Goal: Task Accomplishment & Management: Manage account settings

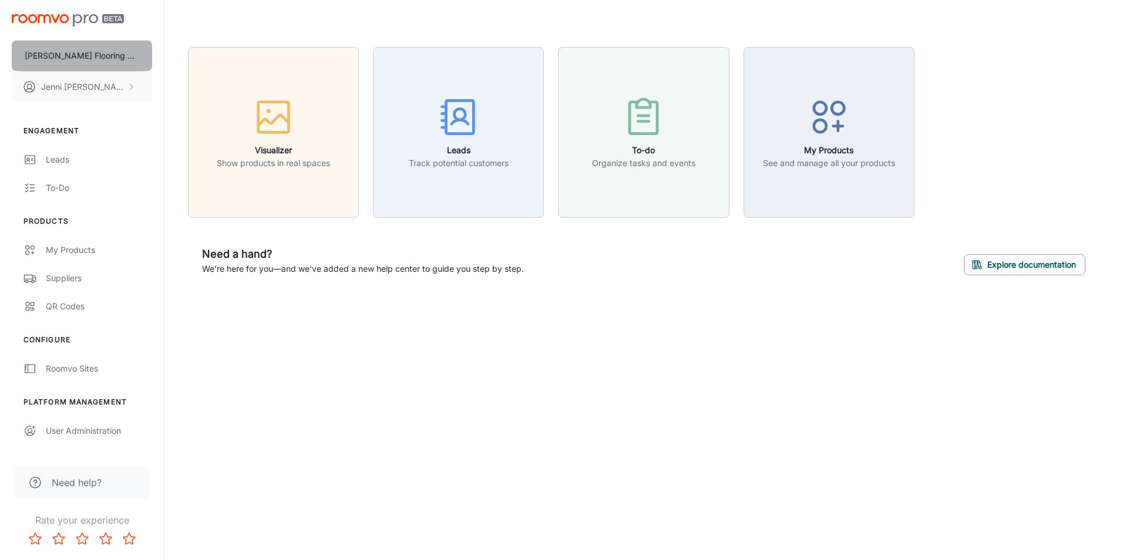
click at [122, 50] on p "[PERSON_NAME] Flooring Stores - Bozeman" at bounding box center [82, 55] width 114 height 13
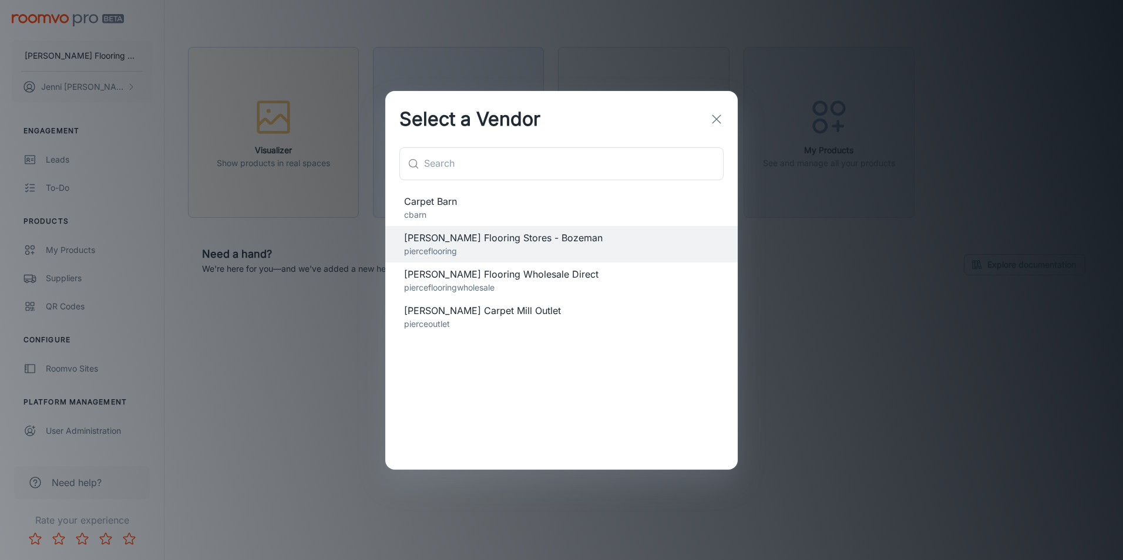
click at [482, 283] on p "pierceflooringwholesale" at bounding box center [561, 287] width 315 height 13
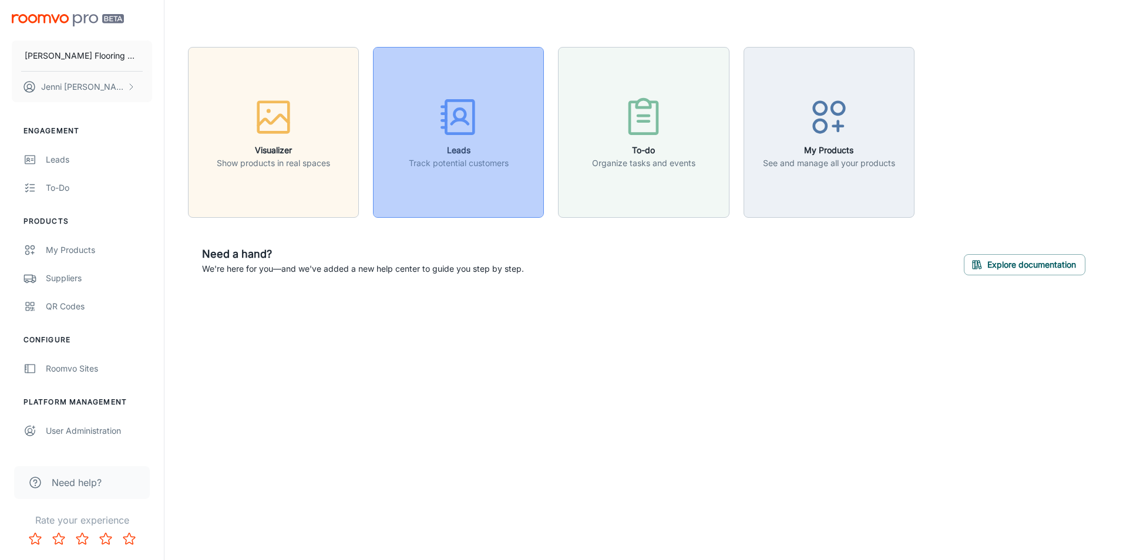
click at [453, 150] on h6 "Leads" at bounding box center [459, 150] width 100 height 13
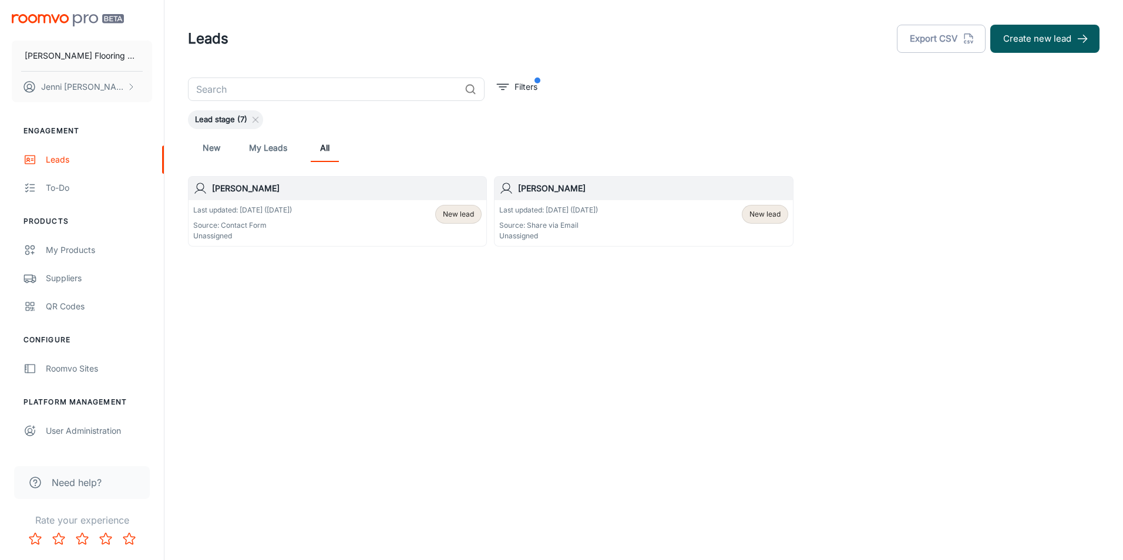
click at [575, 208] on p "Last updated: [DATE] ([DATE])" at bounding box center [548, 210] width 99 height 11
click at [331, 214] on div "Last updated: [DATE] ([DATE]) Source: Contact Form Unassigned New lead" at bounding box center [337, 223] width 288 height 36
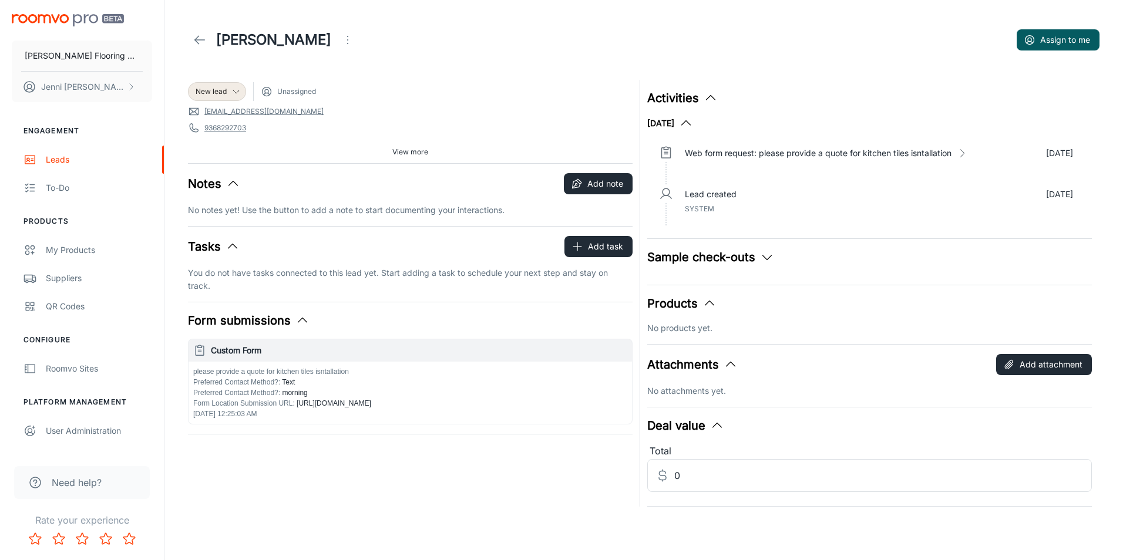
click at [403, 147] on span "View more" at bounding box center [410, 152] width 36 height 11
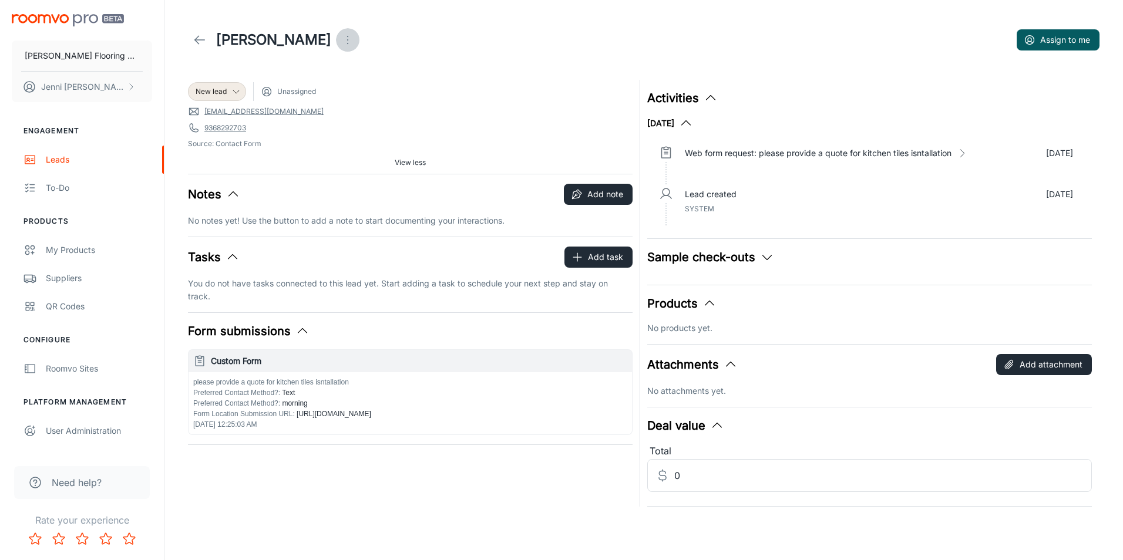
click at [341, 35] on icon "Open menu" at bounding box center [348, 40] width 14 height 14
click at [366, 204] on div at bounding box center [561, 280] width 1123 height 560
click at [767, 257] on icon "button" at bounding box center [767, 257] width 14 height 14
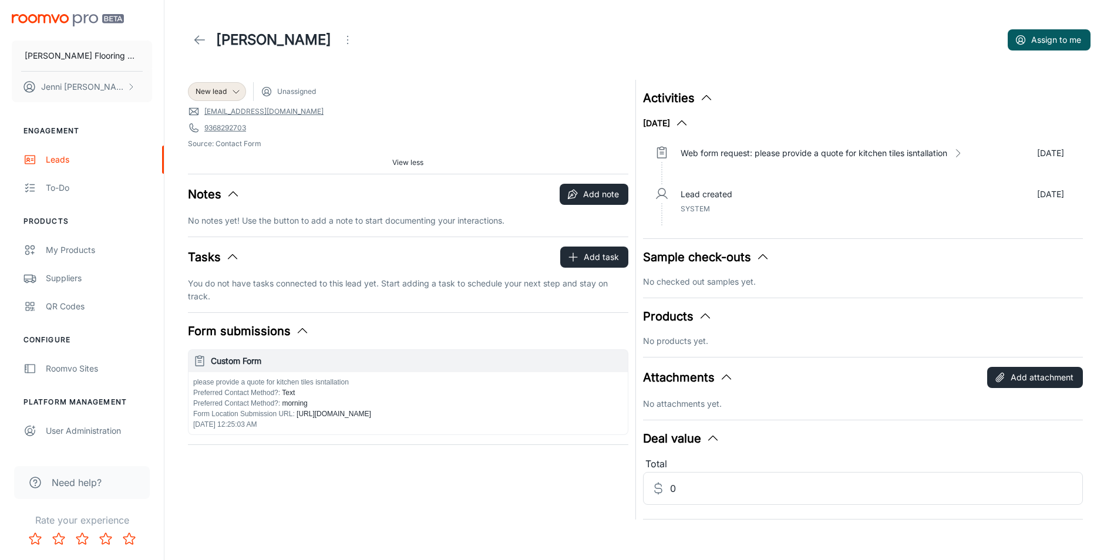
click at [764, 257] on polyline "button" at bounding box center [762, 257] width 9 height 5
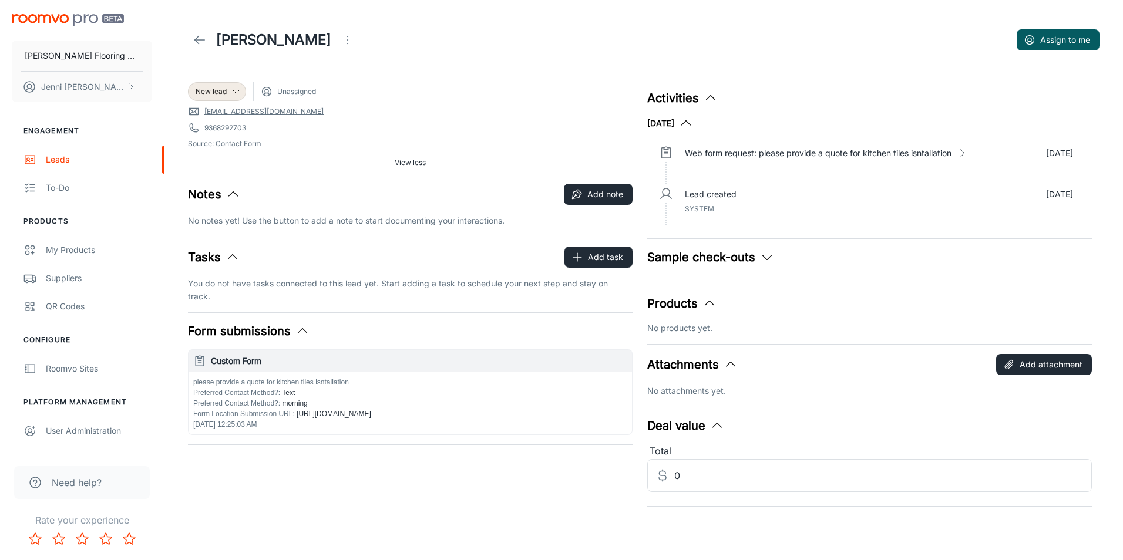
click at [708, 97] on polyline "button" at bounding box center [710, 98] width 9 height 5
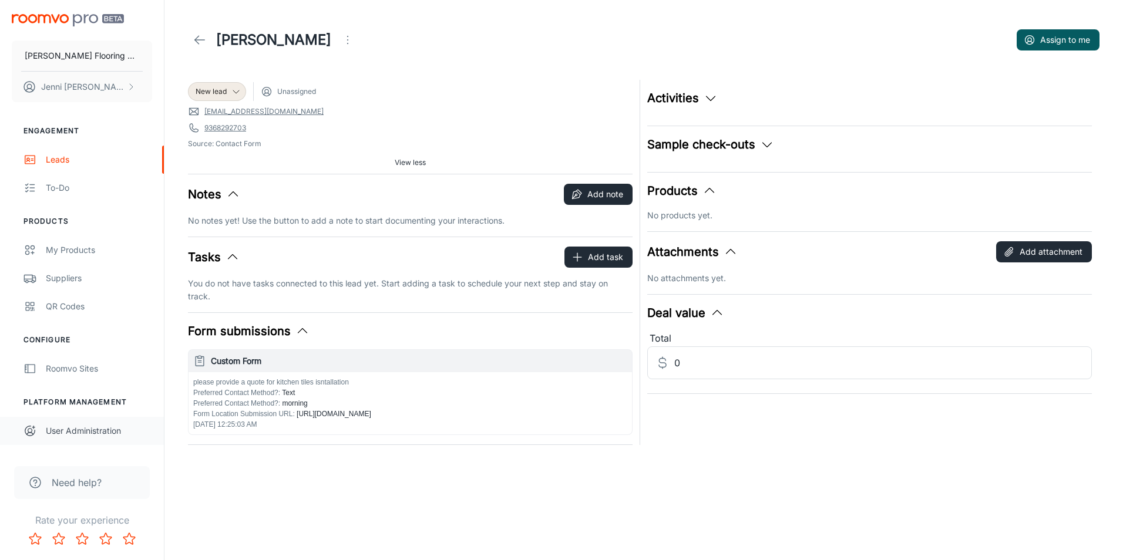
click at [89, 433] on div "User Administration" at bounding box center [99, 431] width 106 height 13
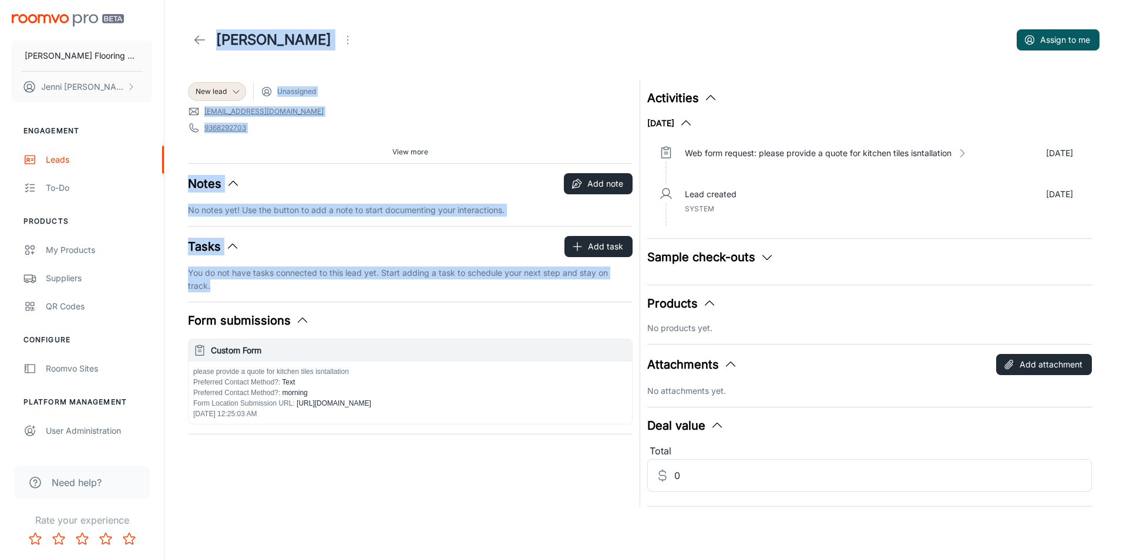
drag, startPoint x: 176, startPoint y: 16, endPoint x: 584, endPoint y: 432, distance: 582.9
click at [584, 432] on div "[PERSON_NAME] Assign to me New lead Unassigned [EMAIL_ADDRESS][DOMAIN_NAME] [PH…" at bounding box center [643, 253] width 939 height 507
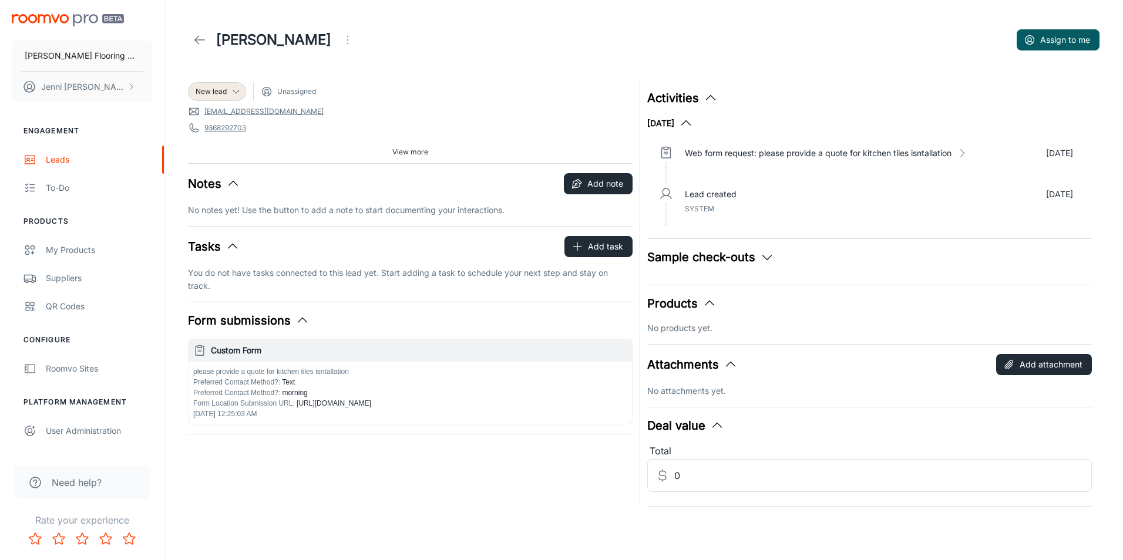
click at [583, 437] on div "New lead Unassigned [EMAIL_ADDRESS][DOMAIN_NAME] [PHONE_NUMBER] Source: Contact…" at bounding box center [407, 290] width 452 height 434
drag, startPoint x: 191, startPoint y: 319, endPoint x: 279, endPoint y: 340, distance: 90.4
click at [279, 340] on div "Form submissions Custom Form please provide a quote for kitchen tiles isntallat…" at bounding box center [410, 368] width 444 height 113
drag, startPoint x: 174, startPoint y: 295, endPoint x: 572, endPoint y: 446, distance: 426.3
click at [572, 446] on div "New lead Unassigned [EMAIL_ADDRESS][DOMAIN_NAME] [PHONE_NUMBER] Source: Contact…" at bounding box center [643, 290] width 939 height 434
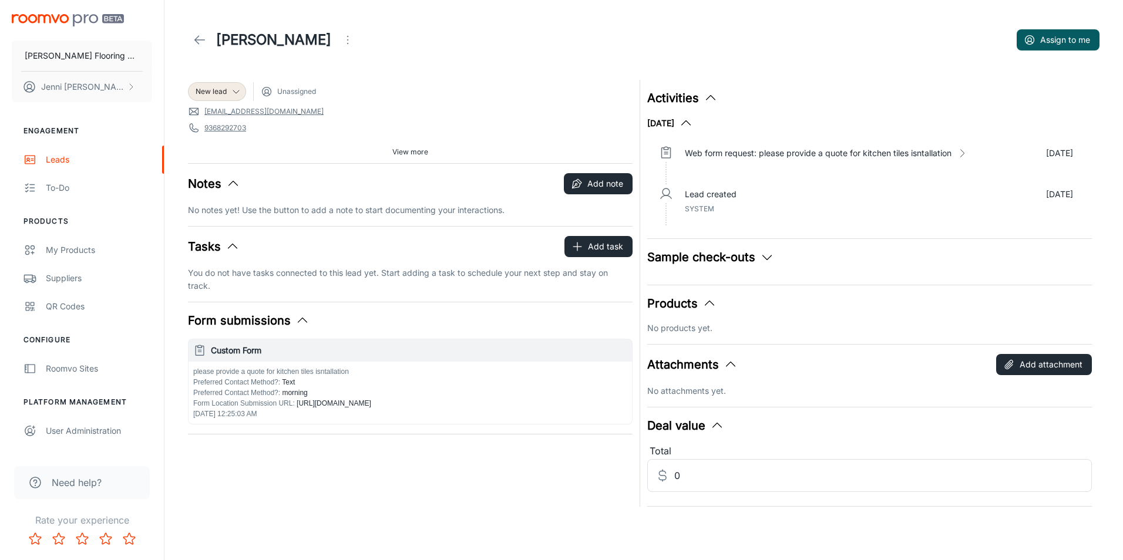
click at [305, 427] on div "New lead Unassigned [EMAIL_ADDRESS][DOMAIN_NAME] [PHONE_NUMBER] Source: Contact…" at bounding box center [407, 290] width 452 height 434
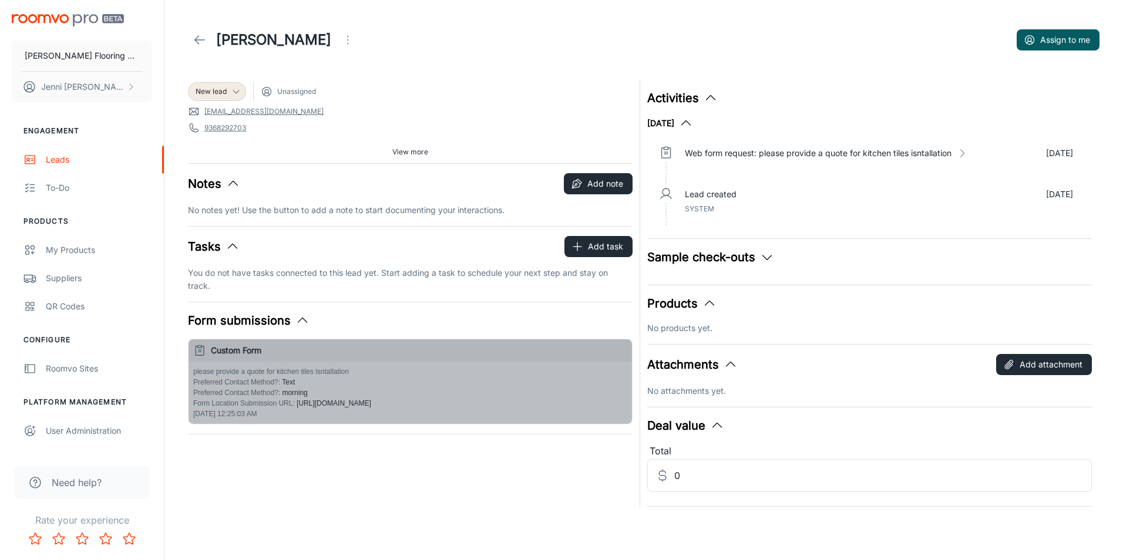
click at [226, 378] on span "Preferred Contact Method? :" at bounding box center [236, 382] width 87 height 8
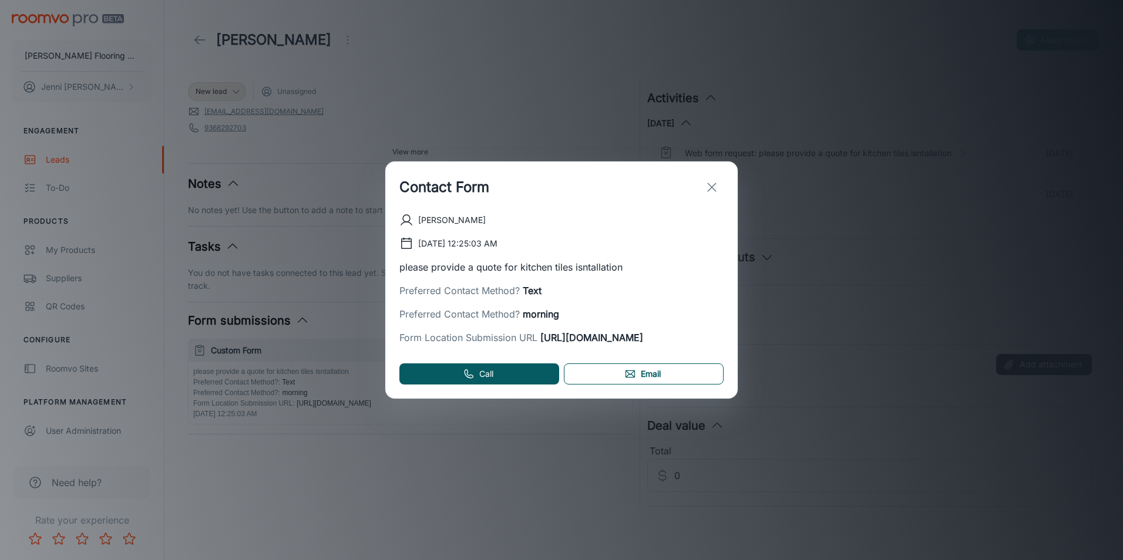
click at [642, 378] on link "Email" at bounding box center [644, 373] width 160 height 21
drag, startPoint x: 400, startPoint y: 177, endPoint x: 640, endPoint y: 343, distance: 292.0
click at [640, 343] on div "Contact Form [PERSON_NAME] [DATE] 12:25:03 AM please provide a quote for kitche…" at bounding box center [561, 279] width 352 height 237
copy div "Contact Form [PERSON_NAME] [DATE] 12:25:03 AM please provide a quote for kitche…"
click at [640, 290] on div "Preferred Contact Method? Text" at bounding box center [561, 291] width 324 height 14
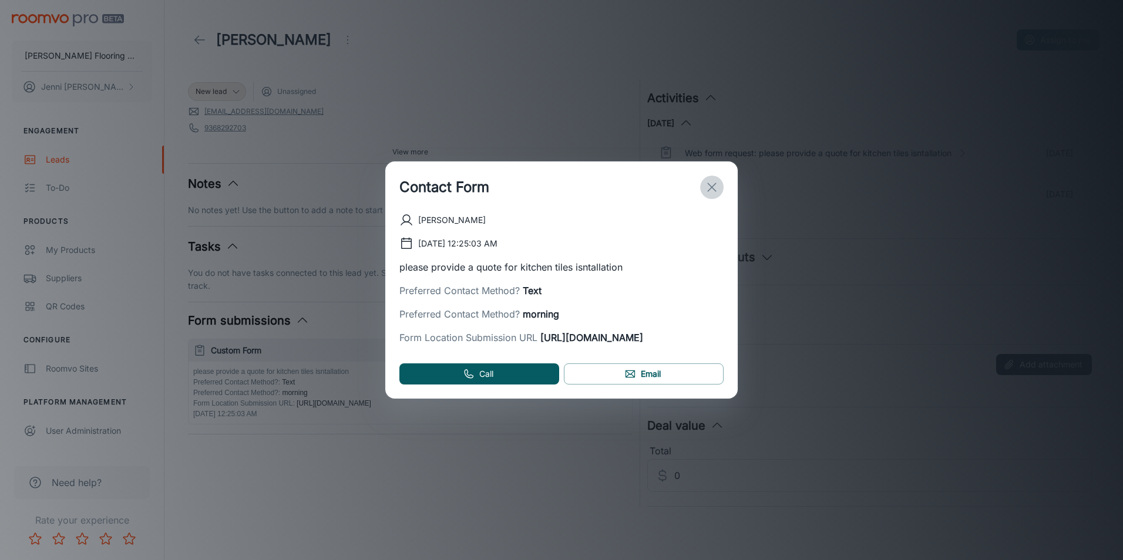
click at [711, 180] on icon "exit" at bounding box center [712, 187] width 14 height 14
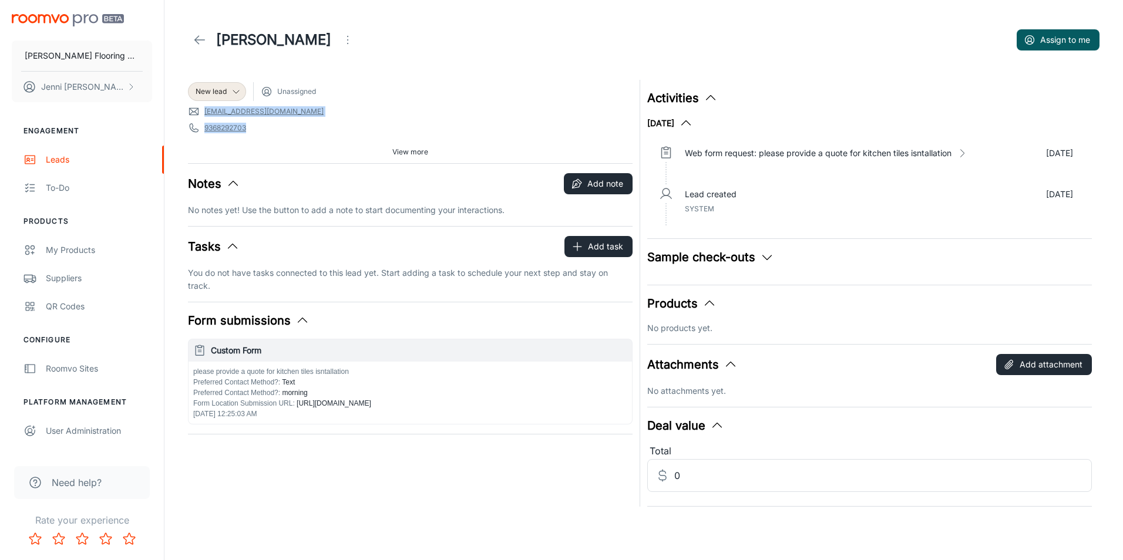
drag, startPoint x: 184, startPoint y: 110, endPoint x: 312, endPoint y: 125, distance: 129.5
click at [312, 125] on div "New lead Unassigned [EMAIL_ADDRESS][DOMAIN_NAME] [PHONE_NUMBER] Source: Contact…" at bounding box center [407, 290] width 452 height 434
drag, startPoint x: 312, startPoint y: 125, endPoint x: 284, endPoint y: 113, distance: 31.3
copy div "[EMAIL_ADDRESS][DOMAIN_NAME] 9368292703"
click at [603, 183] on button "Add note" at bounding box center [598, 183] width 69 height 21
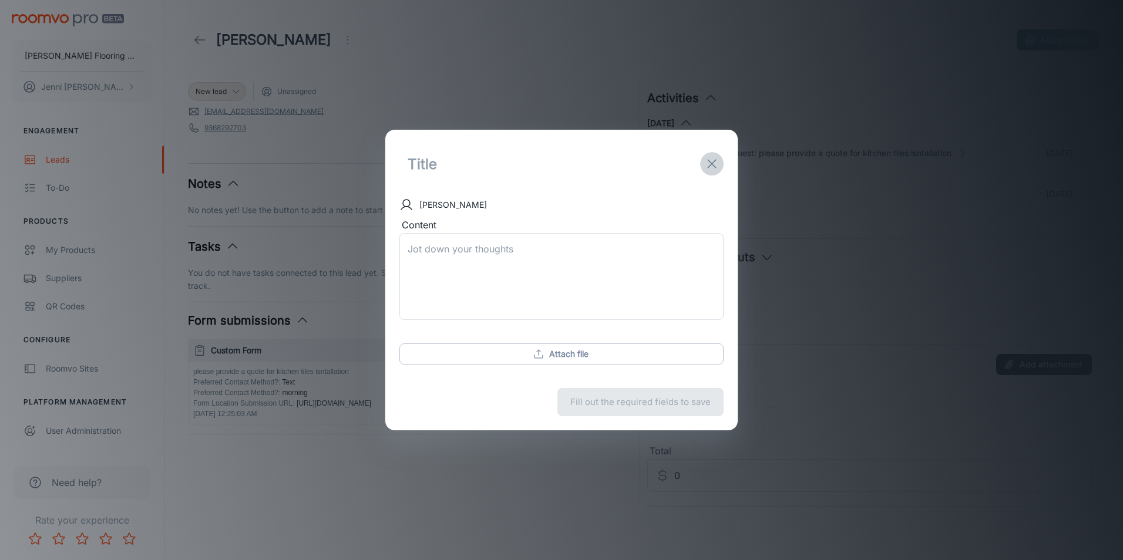
click at [713, 159] on icon "exit" at bounding box center [712, 164] width 14 height 14
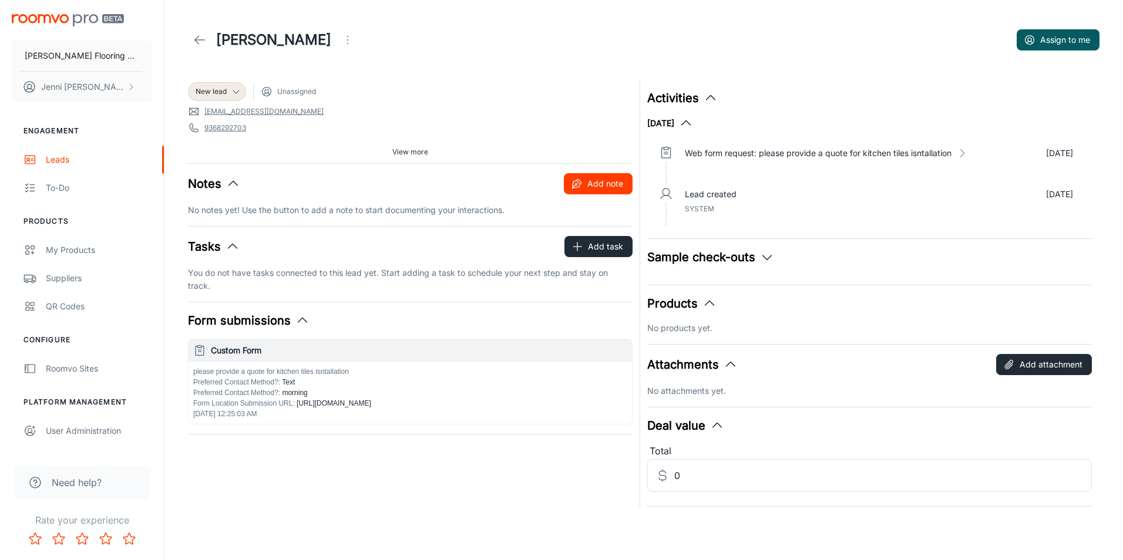
click at [601, 184] on button "Add note" at bounding box center [598, 183] width 69 height 21
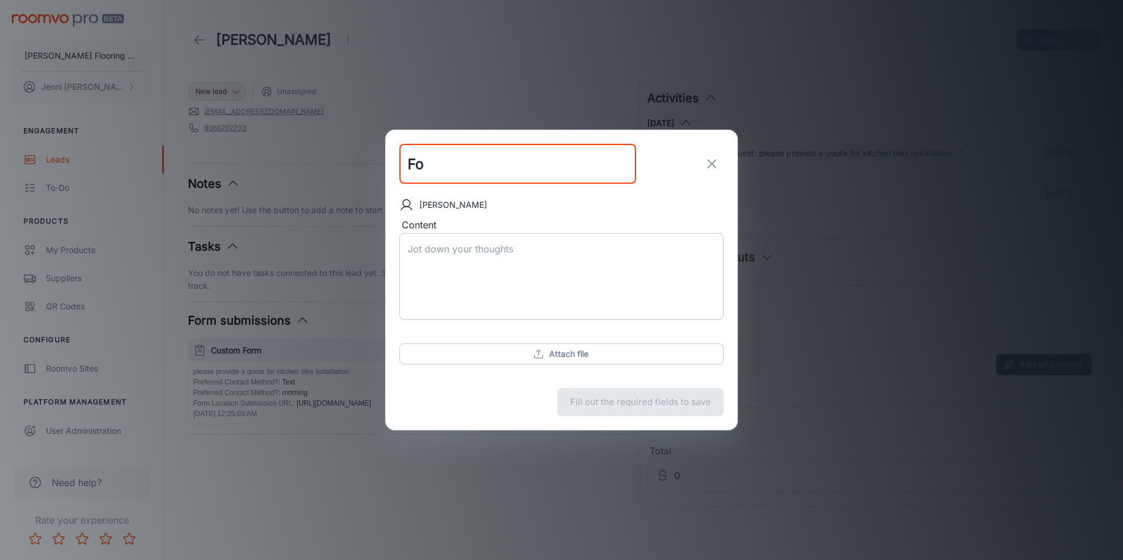
type input "F"
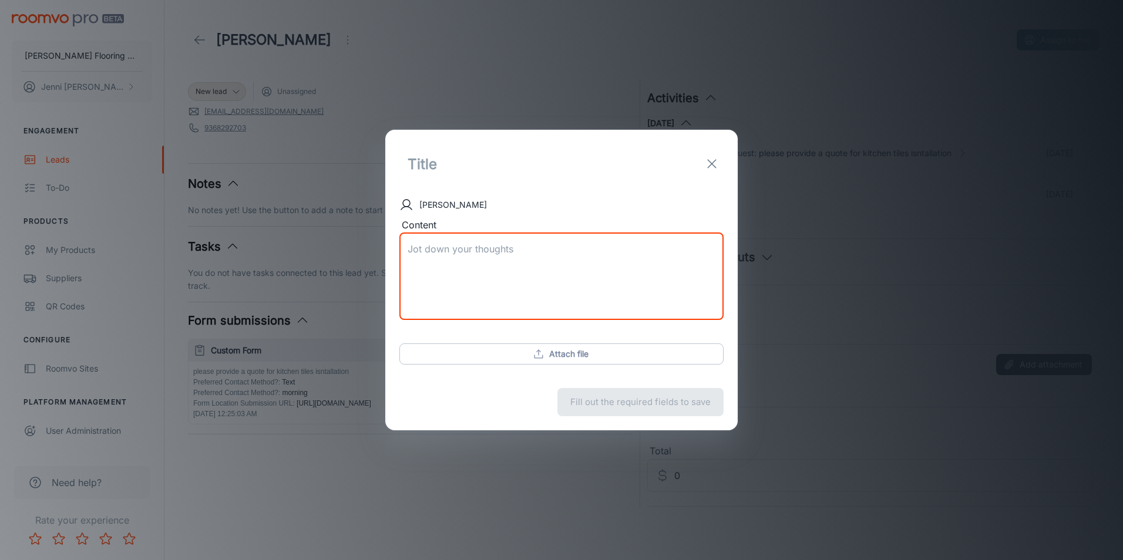
click at [413, 248] on textarea "Content" at bounding box center [561, 276] width 308 height 68
click at [437, 160] on input "text" at bounding box center [517, 164] width 237 height 40
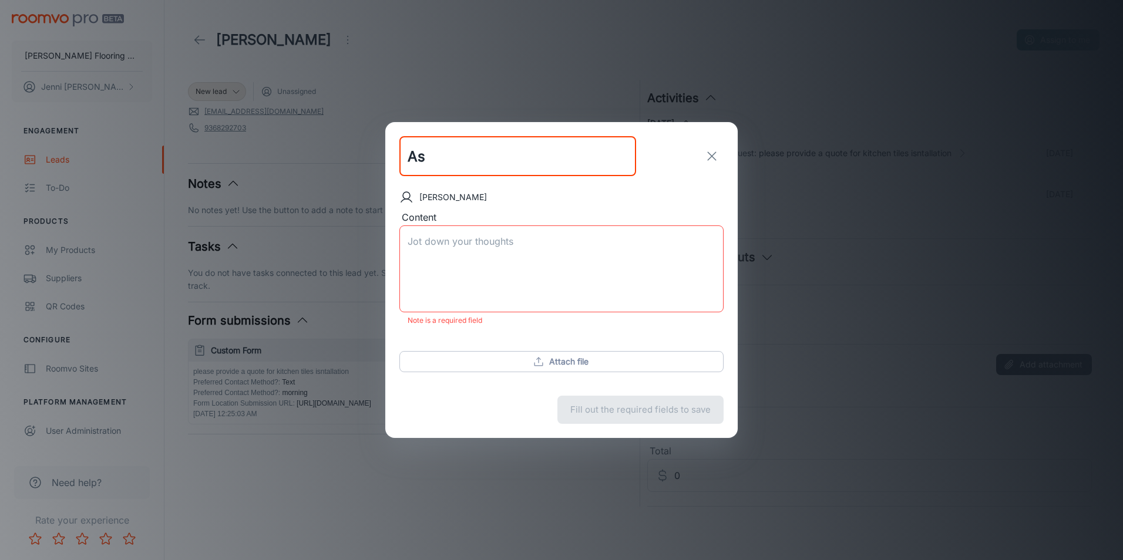
type input "A"
type input "Sent to [GEOGRAPHIC_DATA]"
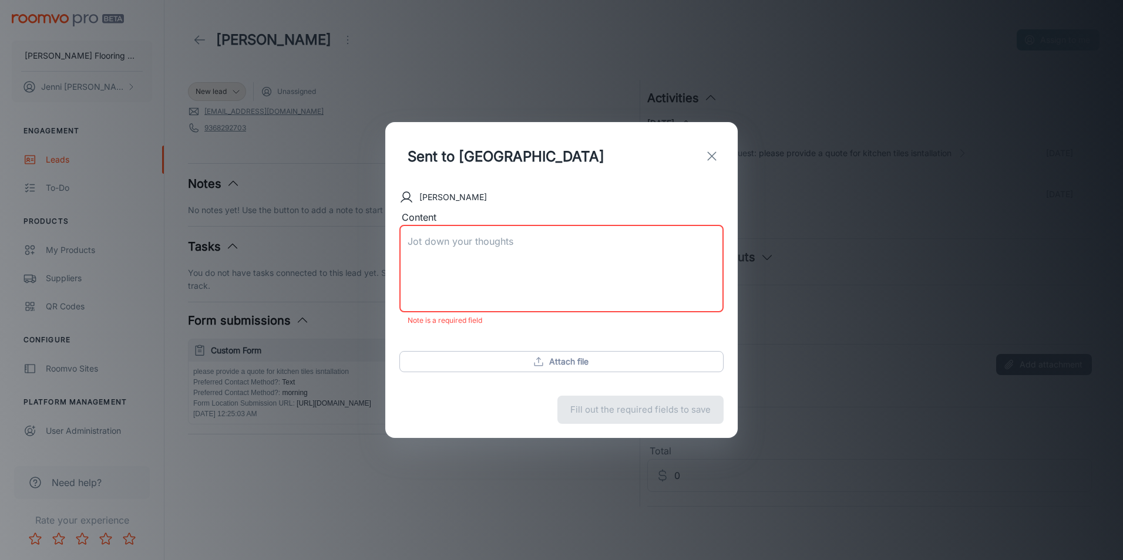
click at [429, 242] on textarea "Content" at bounding box center [561, 269] width 308 height 68
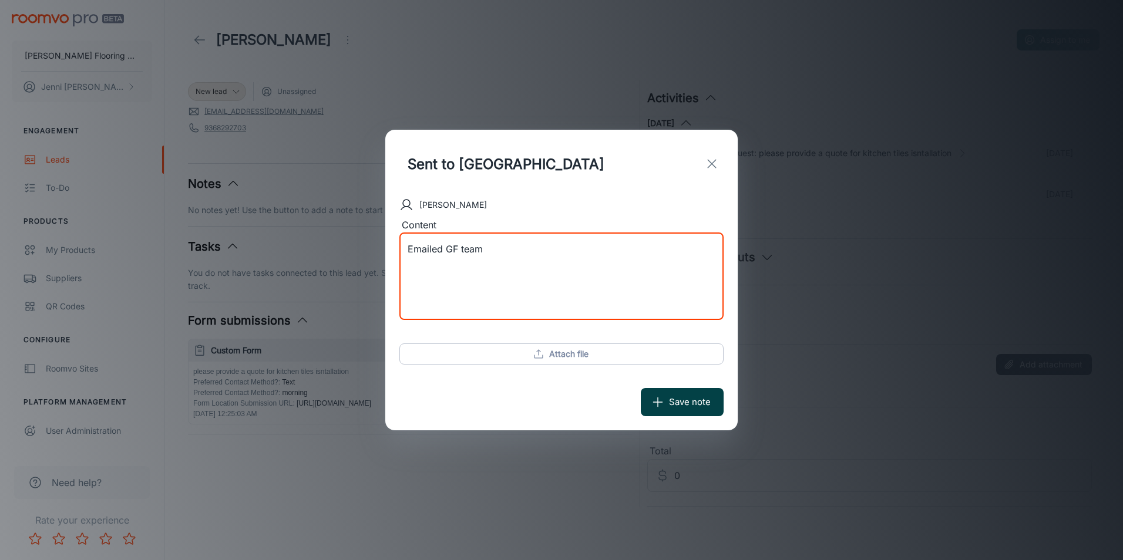
type textarea "Emailed GF team"
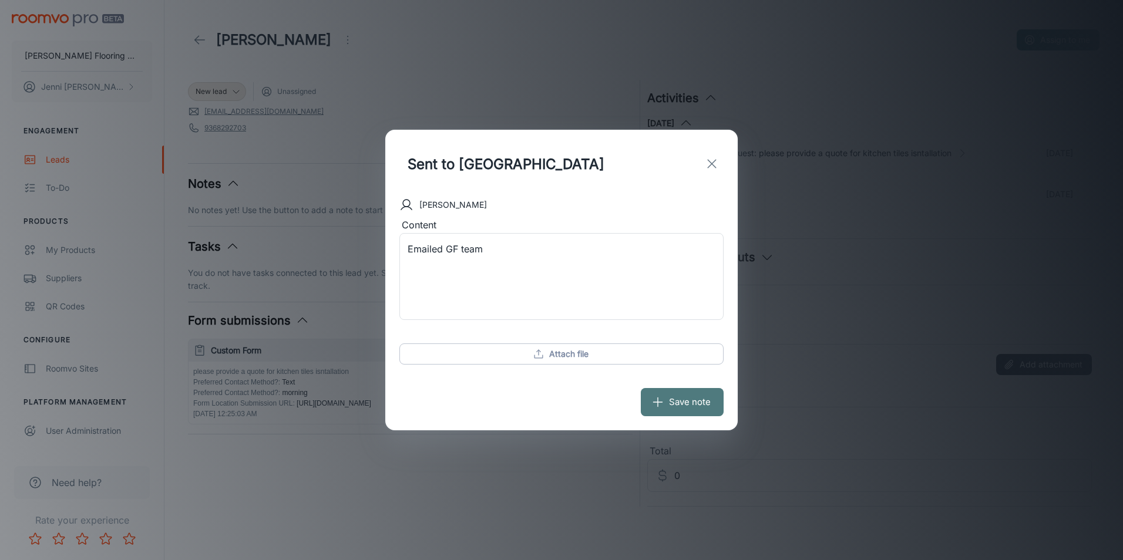
click at [676, 405] on button "Save note" at bounding box center [682, 402] width 83 height 28
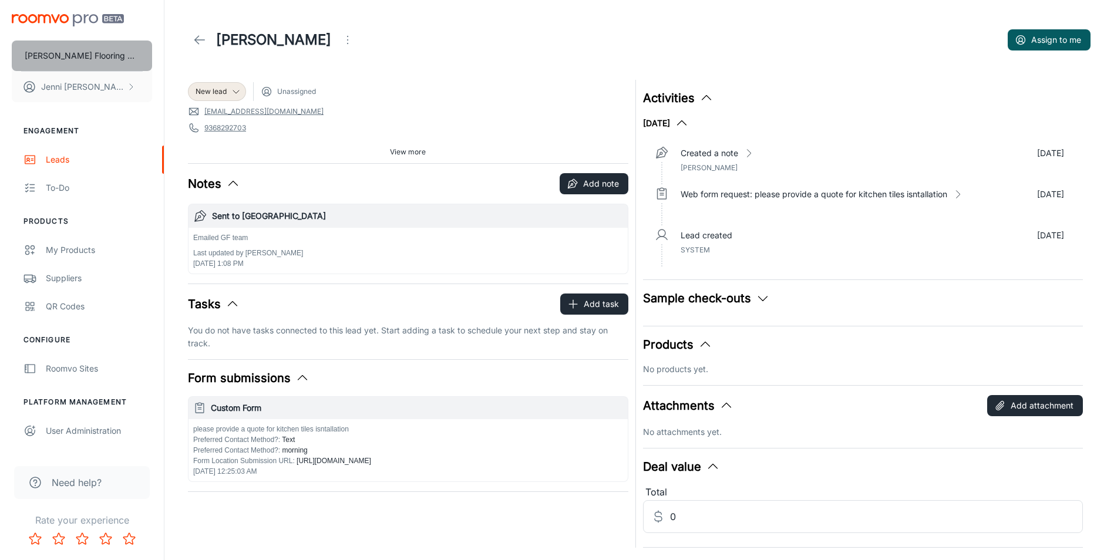
click at [73, 51] on p "[PERSON_NAME] Flooring Wholesale Direct" at bounding box center [82, 55] width 114 height 13
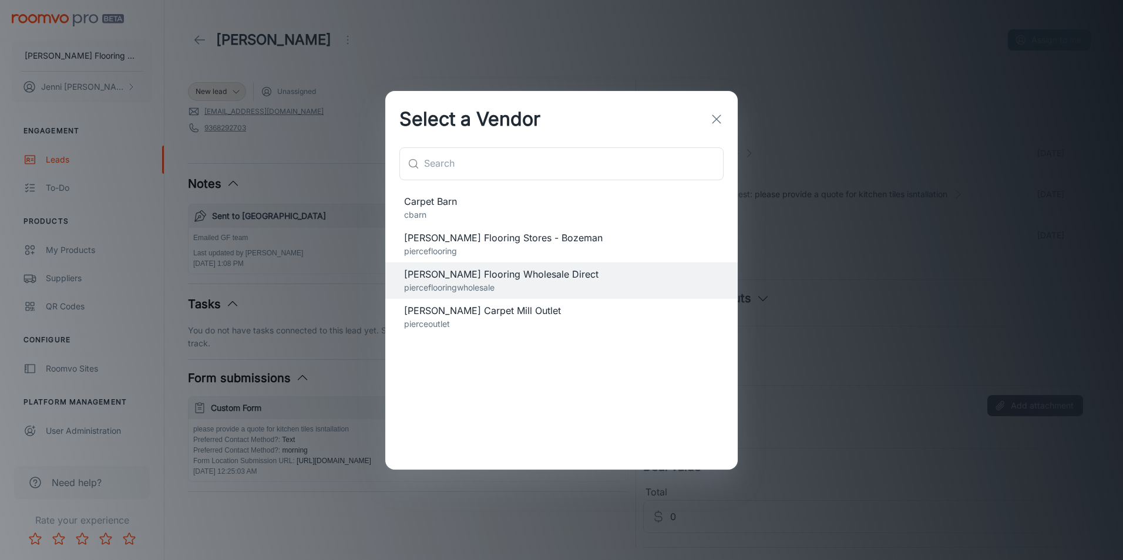
click at [713, 116] on line "button" at bounding box center [716, 119] width 8 height 8
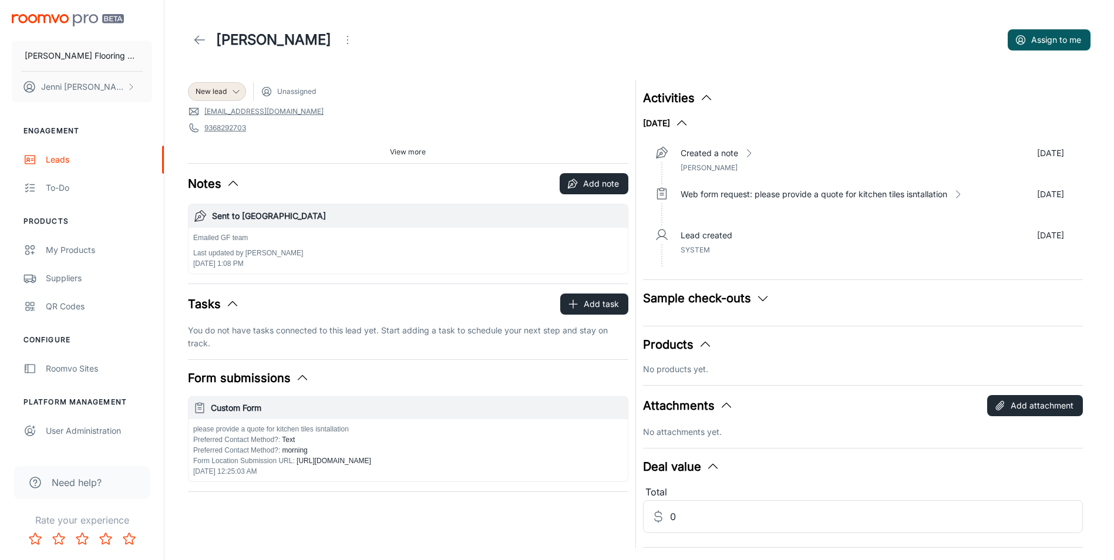
click at [198, 39] on icon at bounding box center [200, 40] width 14 height 14
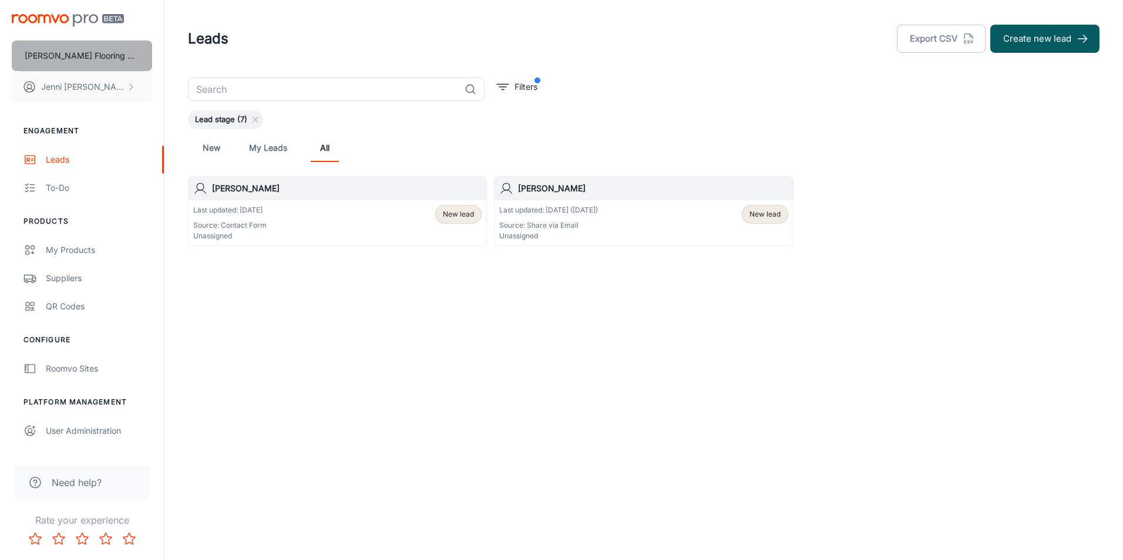
click at [113, 51] on p "[PERSON_NAME] Flooring Wholesale Direct" at bounding box center [82, 55] width 114 height 13
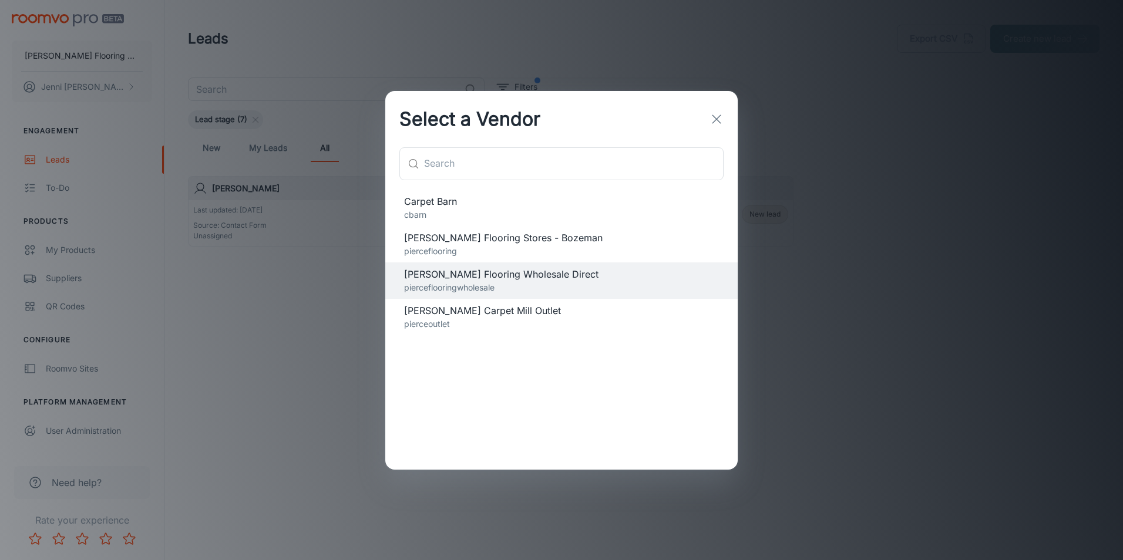
click at [423, 199] on span "Carpet Barn" at bounding box center [561, 201] width 315 height 14
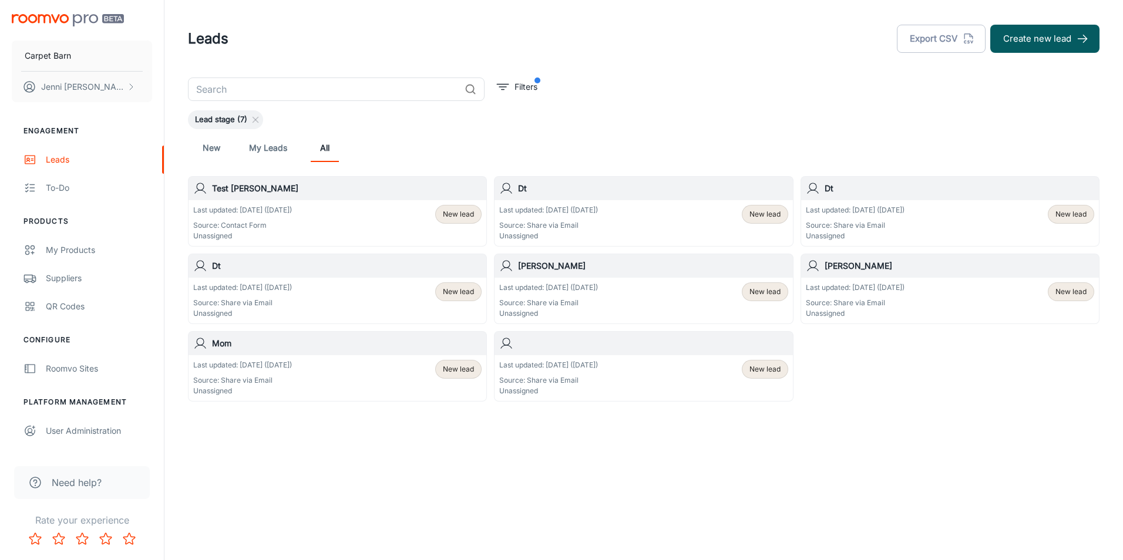
click at [876, 295] on div "Last updated: [DATE] ([DATE]) Source: Share via Email Unassigned" at bounding box center [855, 300] width 99 height 36
click at [89, 52] on button "Carpet Barn" at bounding box center [82, 56] width 140 height 31
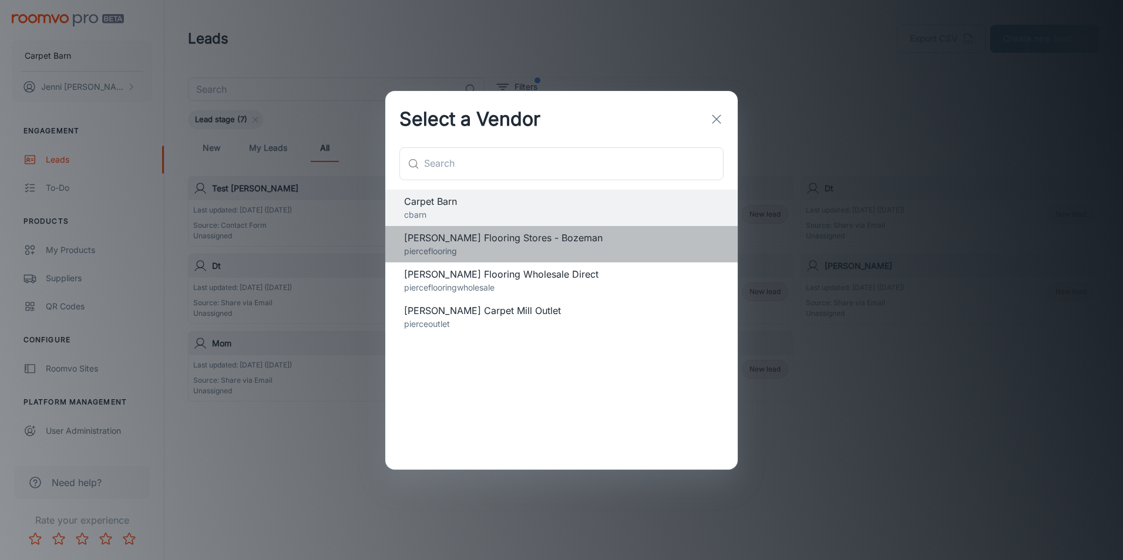
click at [533, 238] on span "[PERSON_NAME] Flooring Stores - Bozeman" at bounding box center [561, 238] width 315 height 14
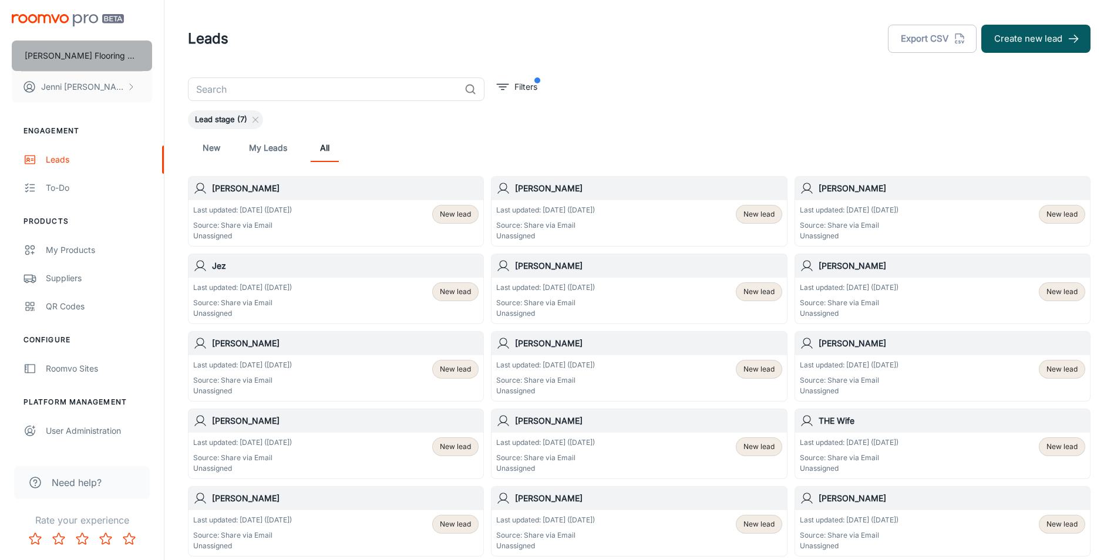
click at [95, 49] on p "[PERSON_NAME] Flooring Stores - Bozeman" at bounding box center [82, 55] width 114 height 13
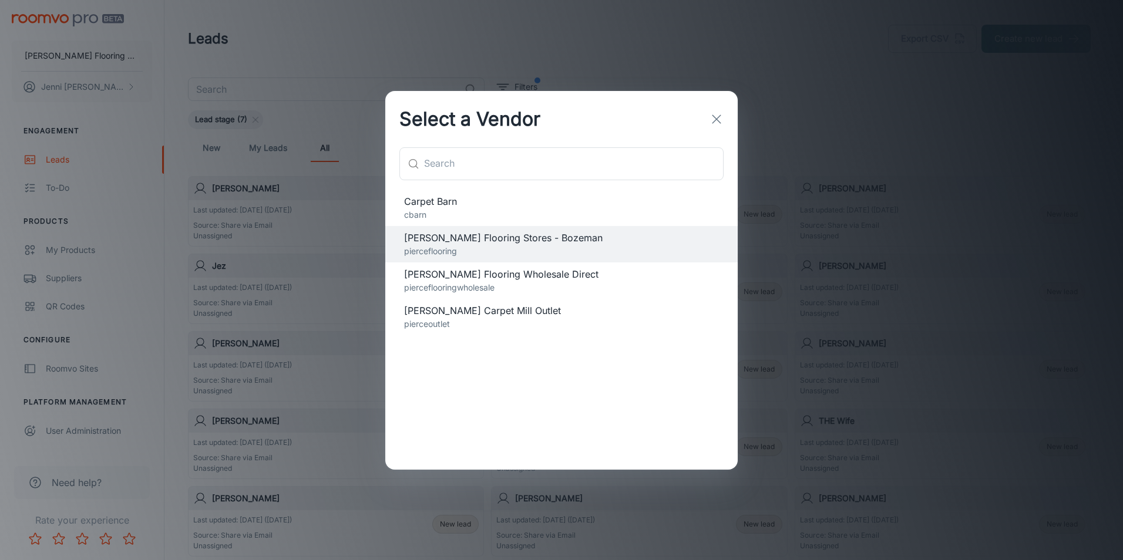
click at [444, 312] on span "[PERSON_NAME] Carpet Mill Outlet" at bounding box center [561, 311] width 315 height 14
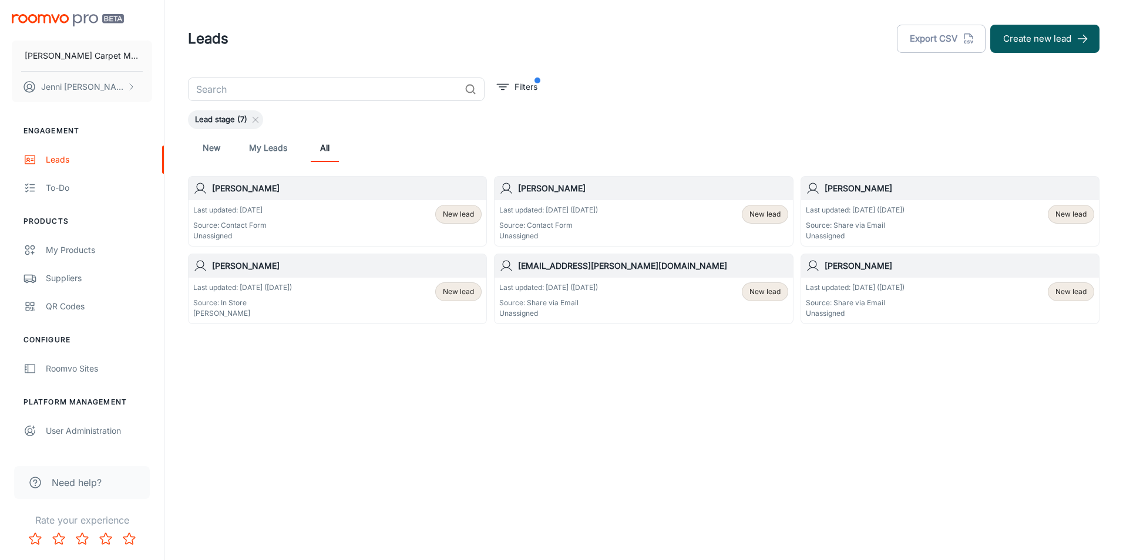
click at [309, 216] on div "Last updated: [DATE] Source: Contact Form Unassigned New lead" at bounding box center [337, 223] width 288 height 36
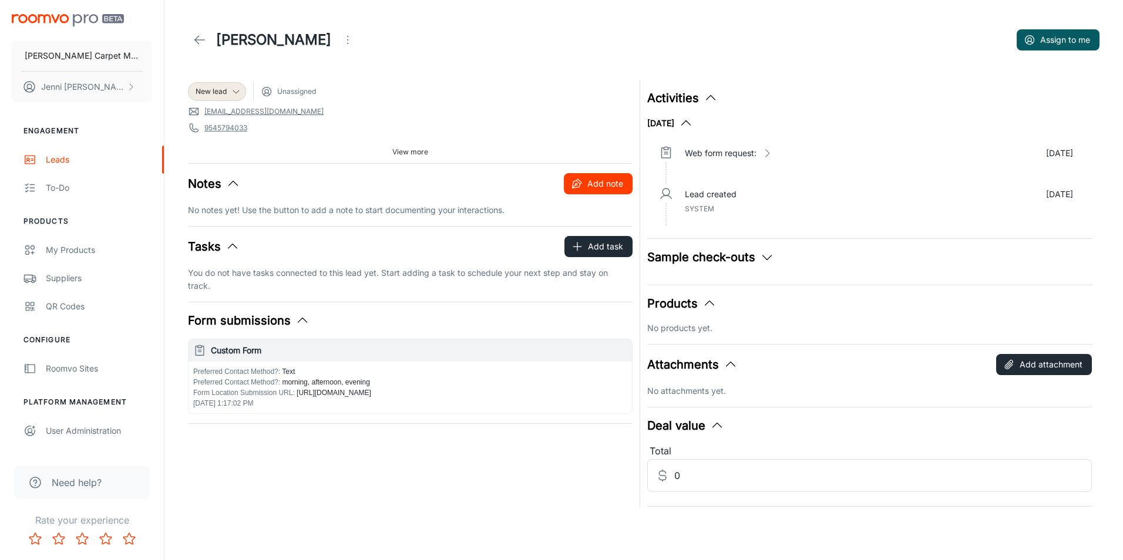
click at [592, 182] on button "Add note" at bounding box center [598, 183] width 69 height 21
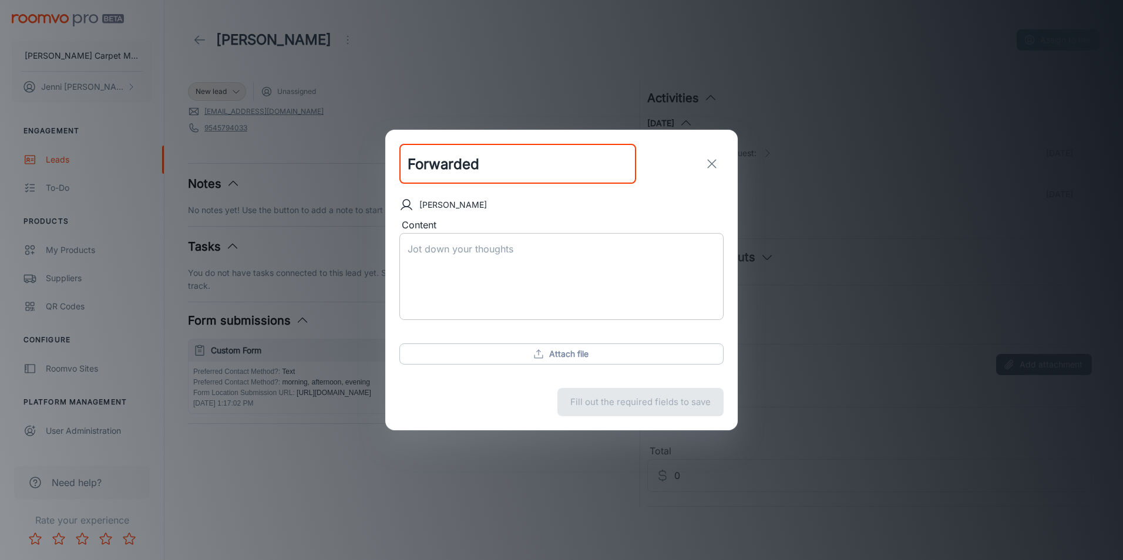
type input "Forwarded"
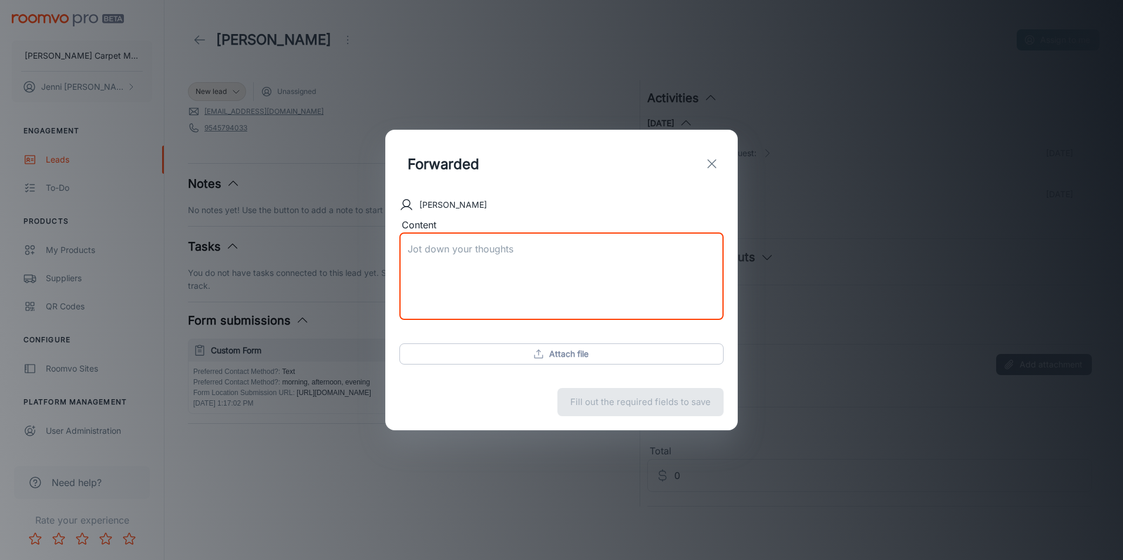
click at [422, 244] on textarea "Content" at bounding box center [561, 276] width 308 height 68
type textarea "Sent to [PERSON_NAME]"
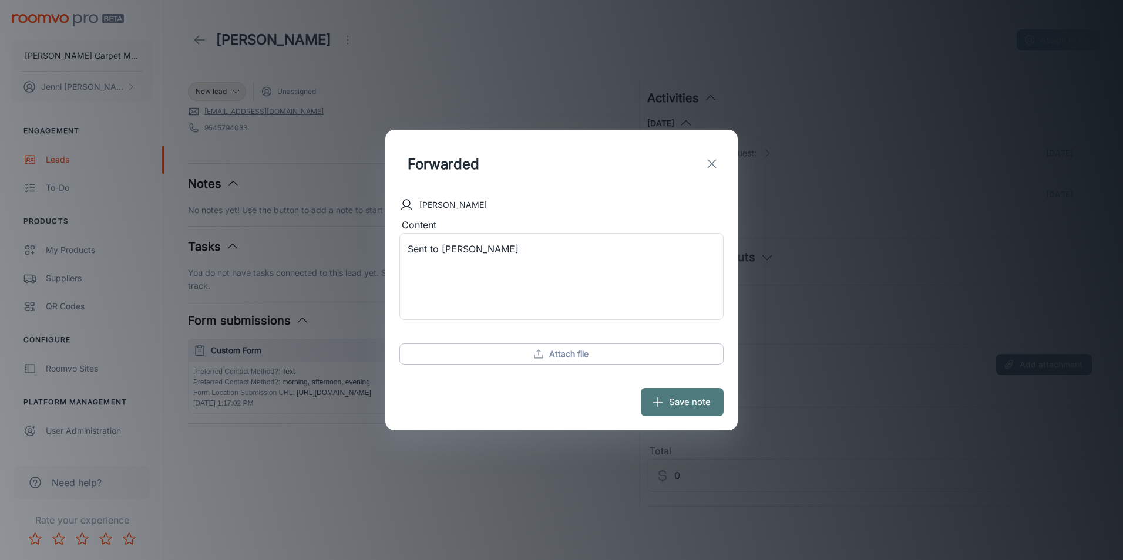
click at [680, 400] on button "Save note" at bounding box center [682, 402] width 83 height 28
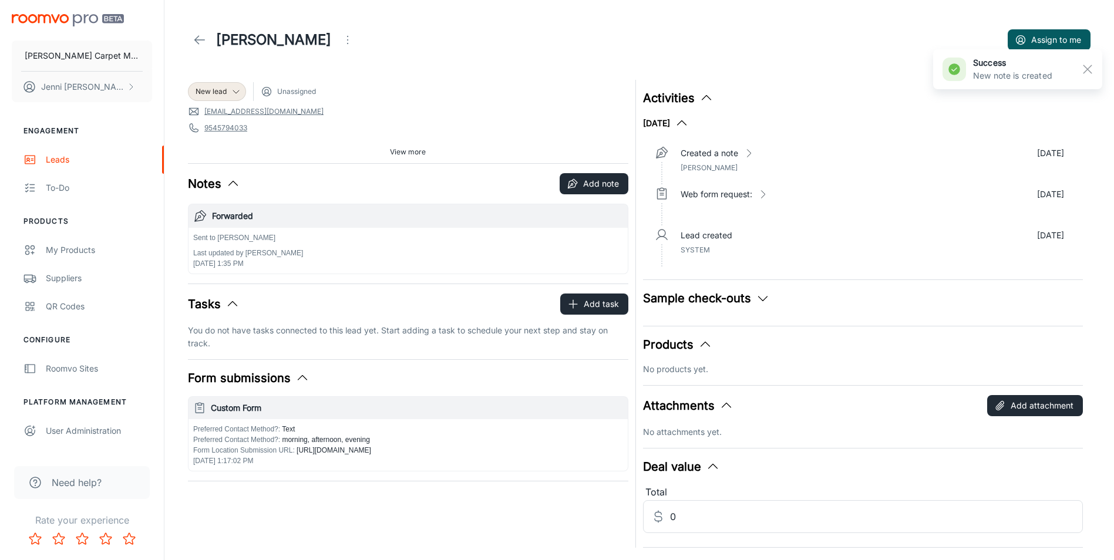
click at [190, 32] on link at bounding box center [199, 39] width 23 height 23
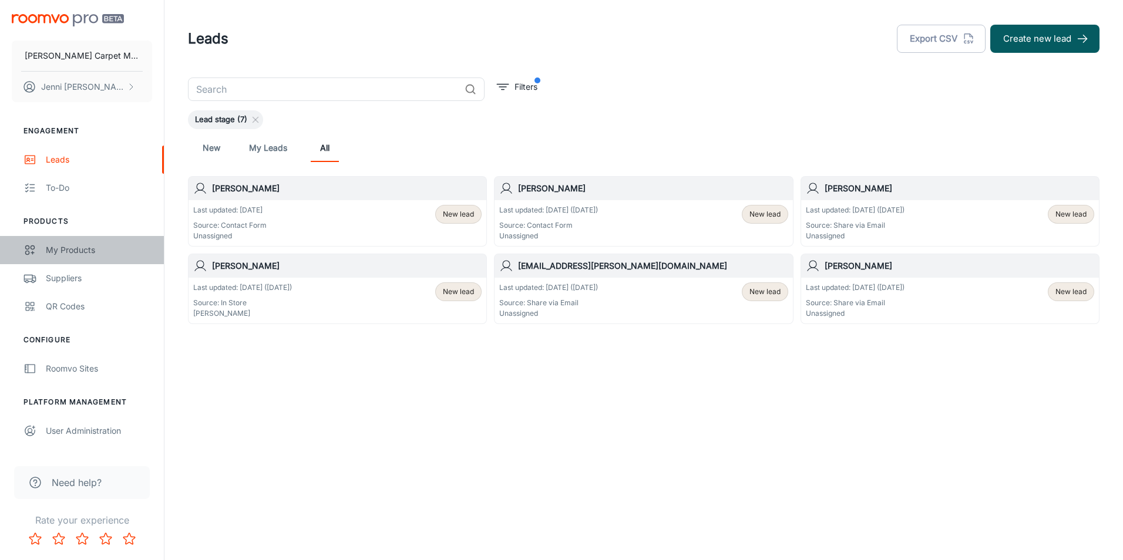
click at [79, 250] on div "My Products" at bounding box center [99, 250] width 106 height 13
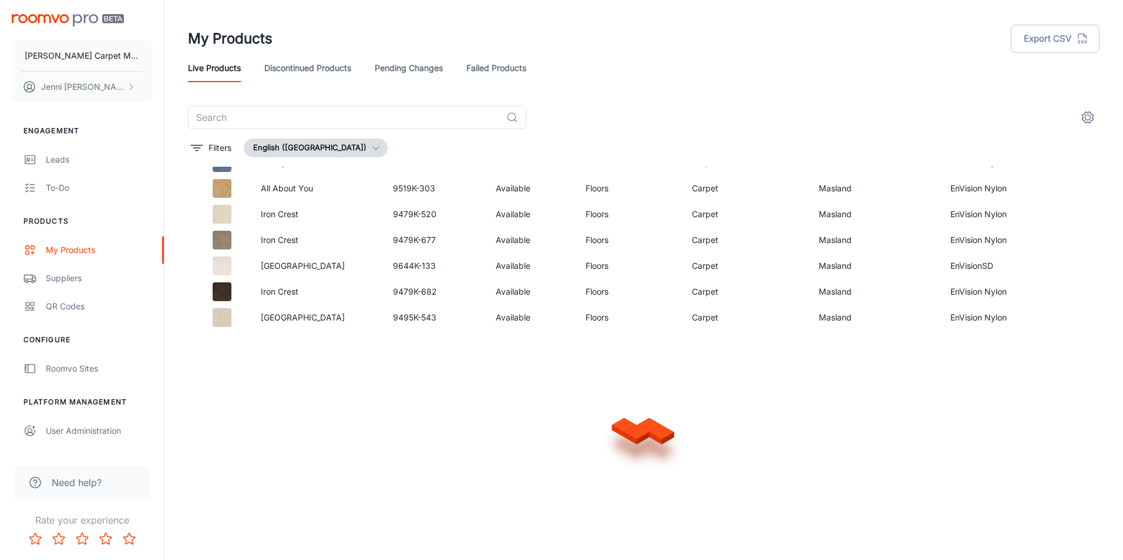
scroll to position [699, 0]
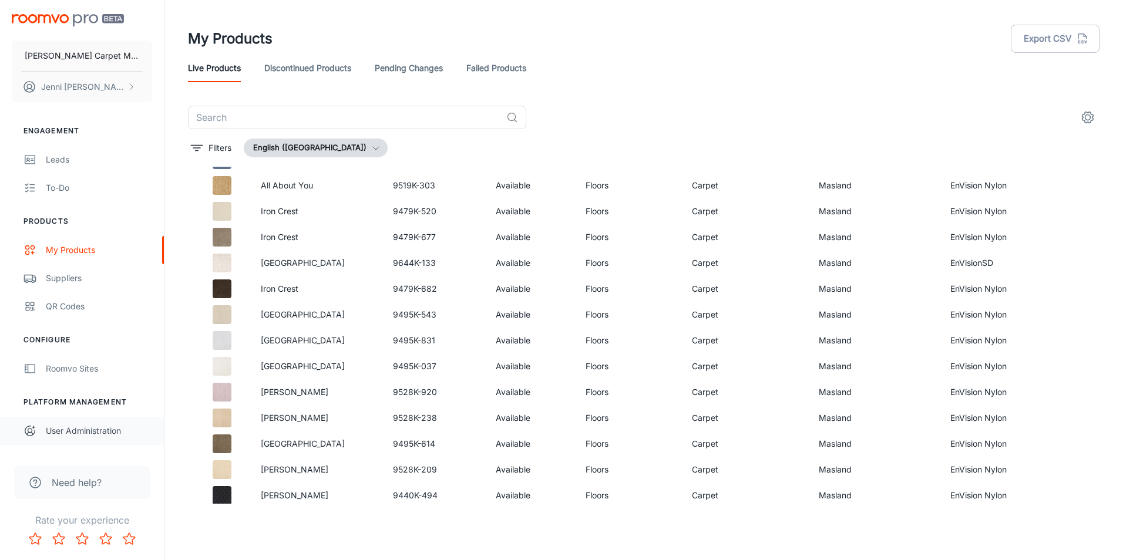
click at [92, 426] on div "User Administration" at bounding box center [99, 431] width 106 height 13
